Goal: Information Seeking & Learning: Find specific fact

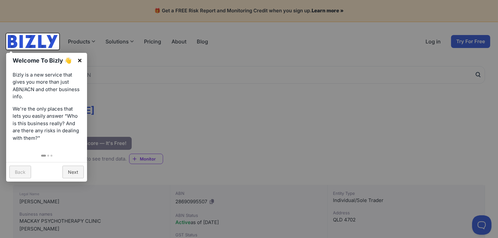
click at [82, 59] on link "×" at bounding box center [80, 60] width 15 height 15
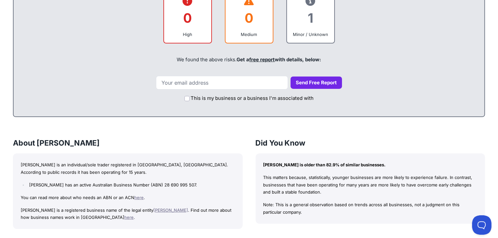
scroll to position [389, 0]
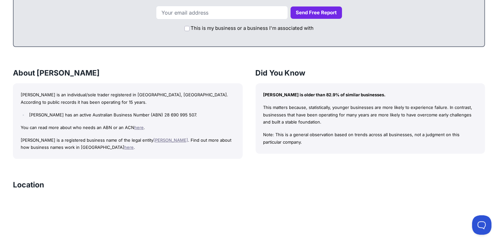
click at [188, 137] on link "[PERSON_NAME]" at bounding box center [170, 139] width 35 height 5
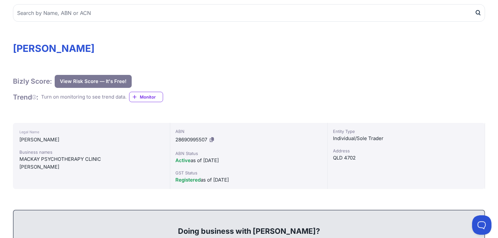
scroll to position [65, 0]
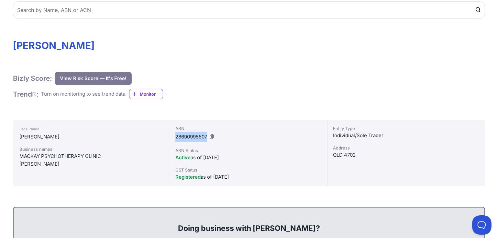
drag, startPoint x: 209, startPoint y: 136, endPoint x: 176, endPoint y: 136, distance: 32.7
click at [176, 136] on div "ABN 28690995507" at bounding box center [248, 133] width 147 height 17
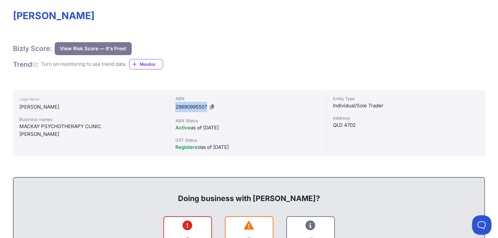
scroll to position [97, 0]
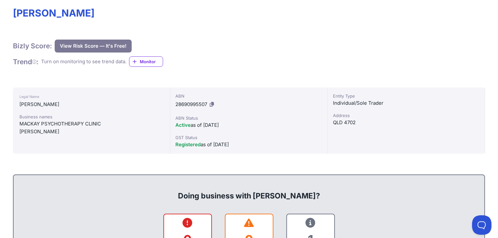
click at [309, 88] on div "ABN 28690995507 ABN Status Active as of [DATE] GST Status Registered as of [DAT…" at bounding box center [248, 120] width 157 height 66
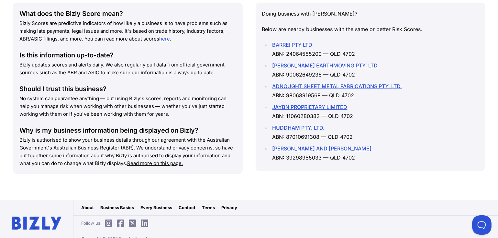
scroll to position [765, 0]
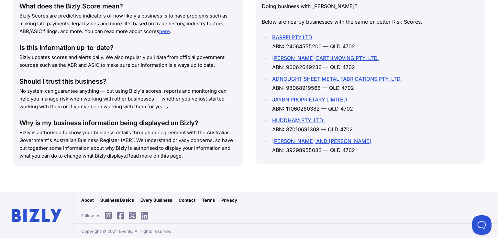
drag, startPoint x: 494, startPoint y: 169, endPoint x: 497, endPoint y: 106, distance: 62.9
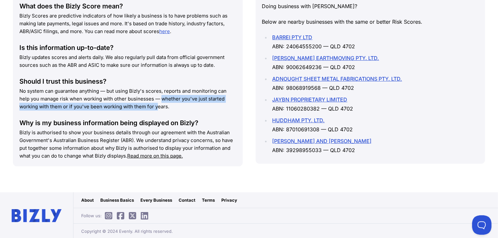
click at [120, 101] on p "No system can guarantee anything — but using Bizly's scores, reports and monito…" at bounding box center [127, 98] width 217 height 23
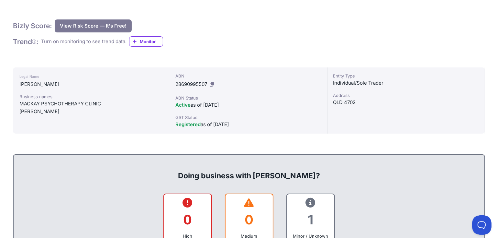
scroll to position [162, 0]
